Goal: Task Accomplishment & Management: Complete application form

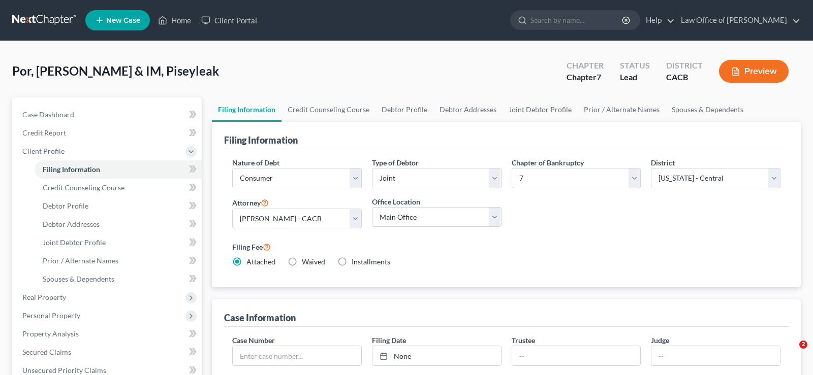
select select "1"
select select "0"
select select "7"
select select "0"
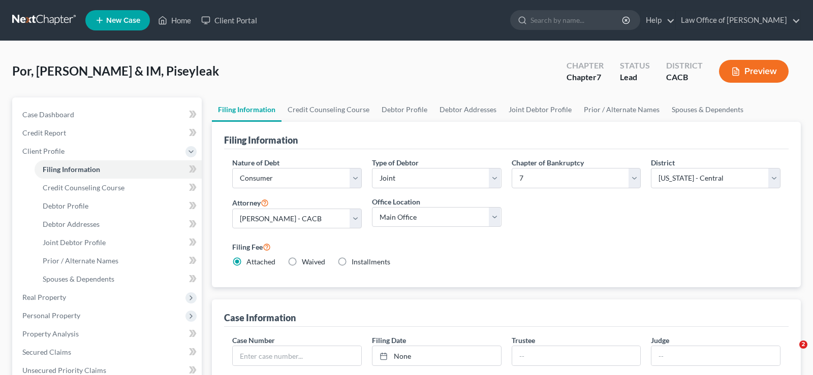
select select "4"
select select "0"
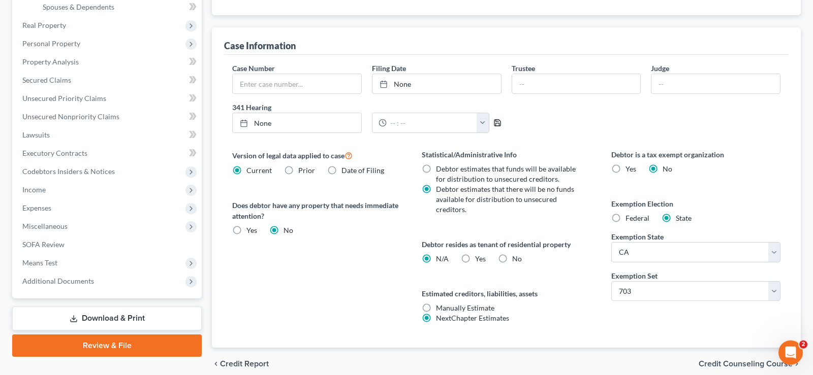
scroll to position [315, 0]
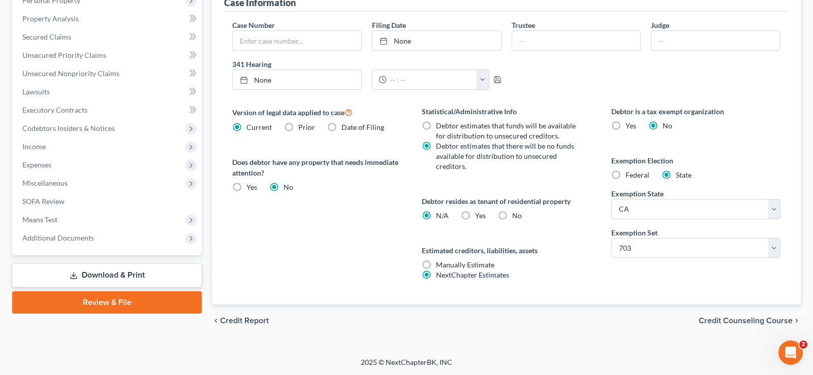
click at [744, 323] on span "Credit Counseling Course" at bounding box center [745, 321] width 94 height 8
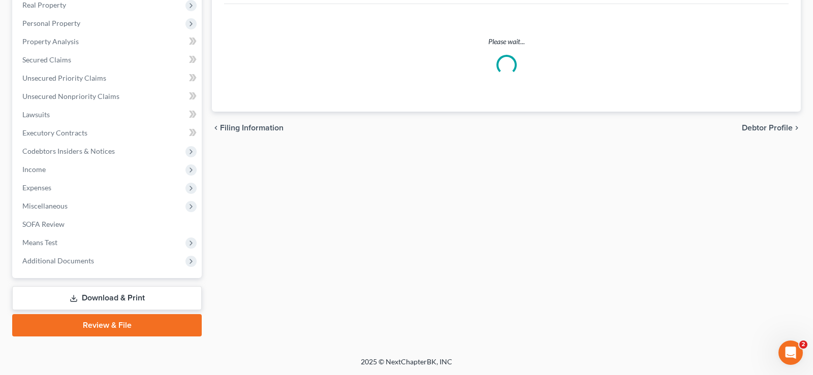
scroll to position [292, 0]
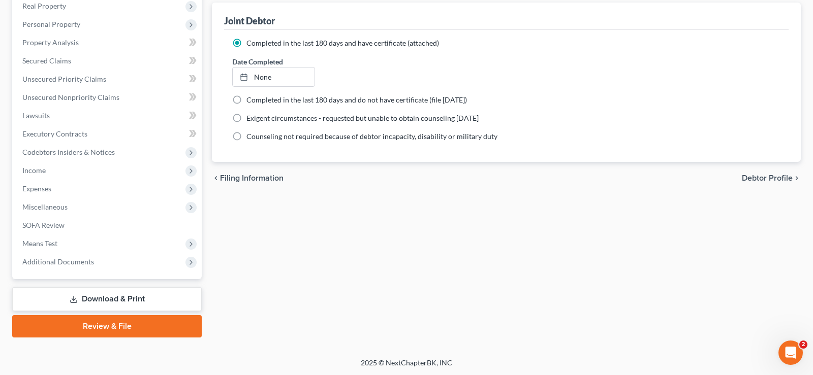
click at [758, 180] on span "Debtor Profile" at bounding box center [766, 178] width 51 height 8
select select "1"
select select "3"
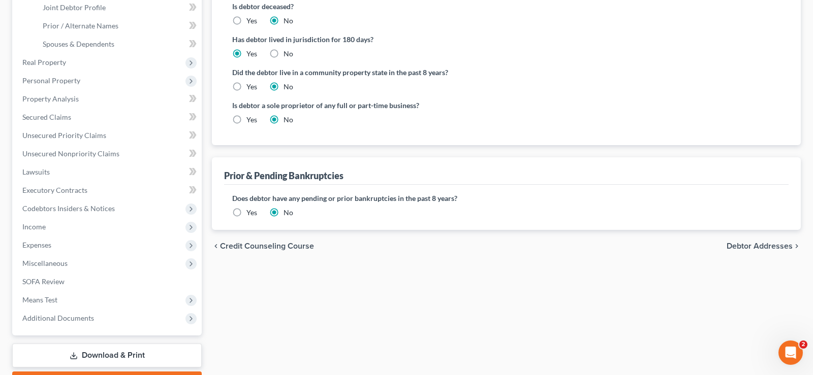
scroll to position [259, 0]
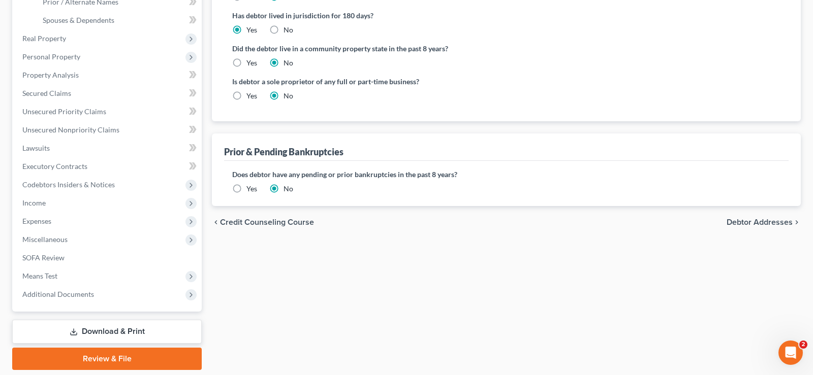
click at [750, 223] on span "Debtor Addresses" at bounding box center [759, 222] width 66 height 8
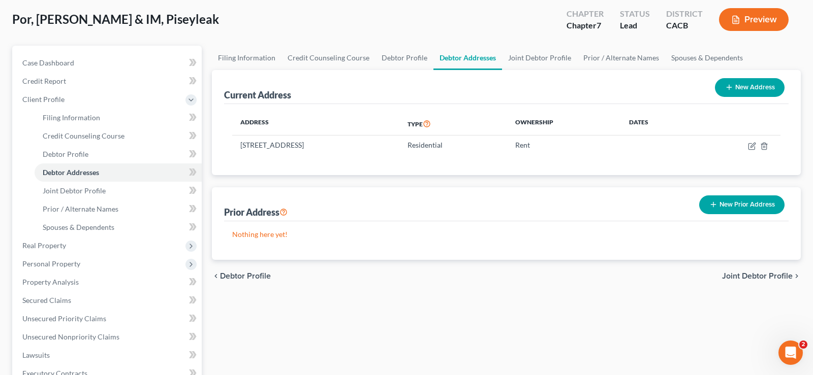
scroll to position [104, 0]
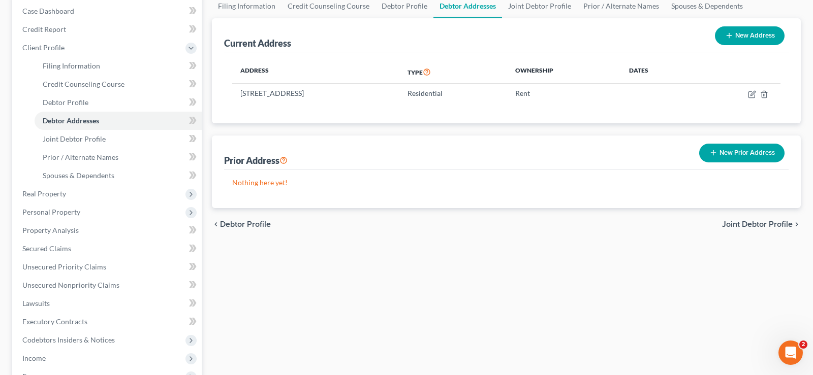
click at [751, 222] on span "Joint Debtor Profile" at bounding box center [757, 224] width 71 height 8
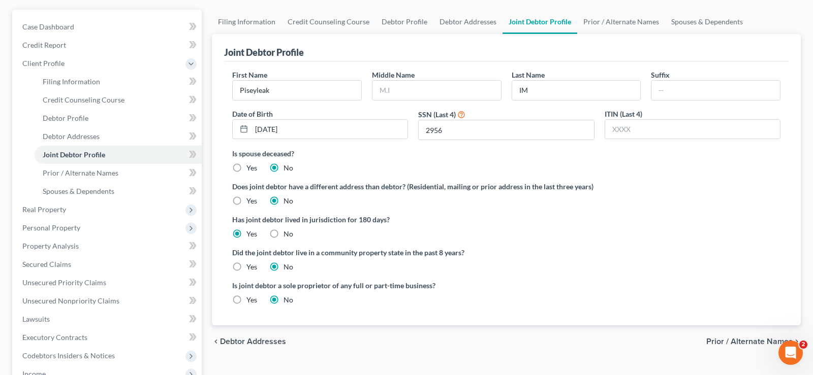
scroll to position [104, 0]
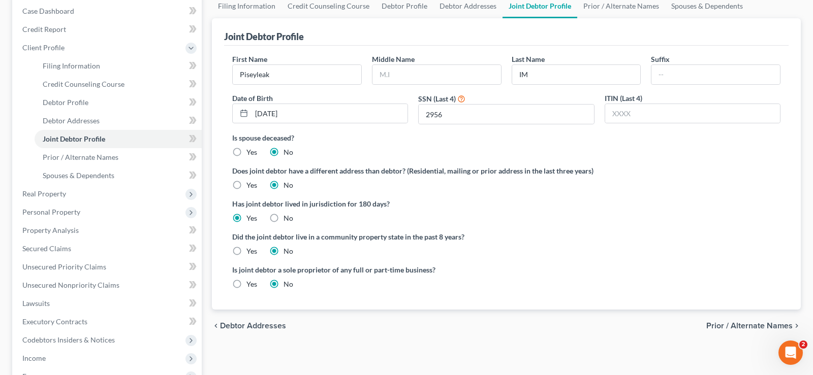
click at [749, 324] on span "Prior / Alternate Names" at bounding box center [749, 326] width 86 height 8
